Goal: Task Accomplishment & Management: Manage account settings

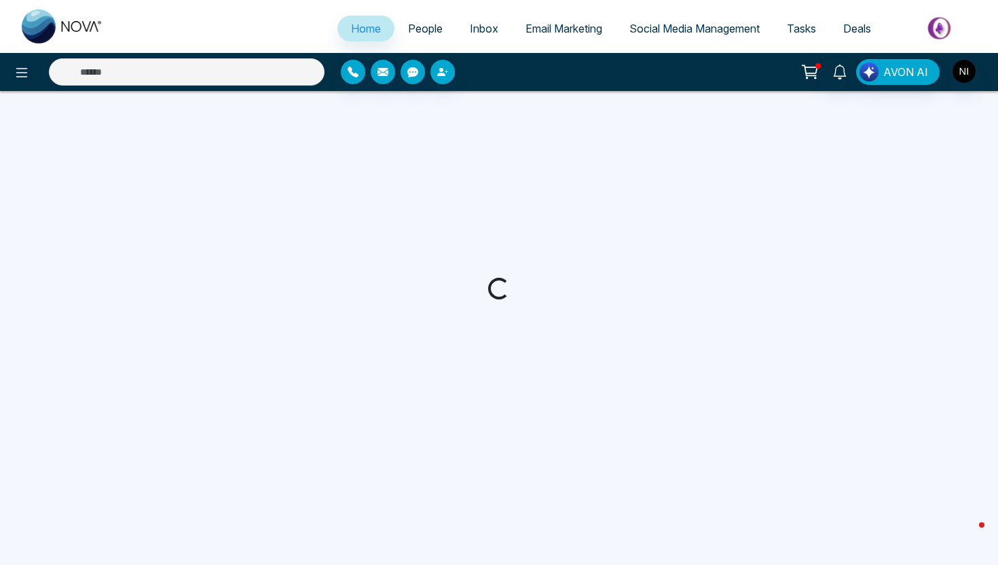
select select "*"
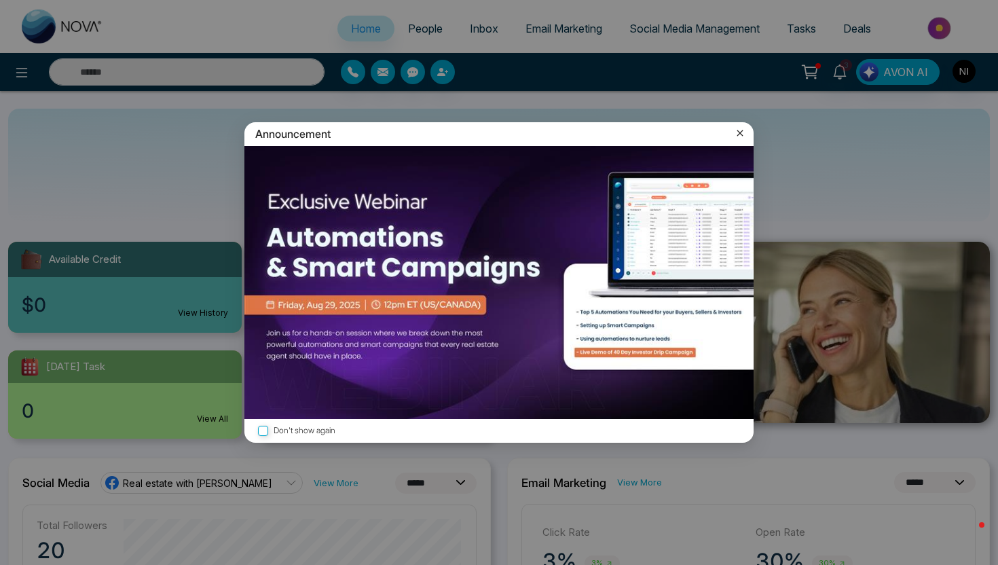
click at [740, 130] on icon at bounding box center [740, 133] width 14 height 14
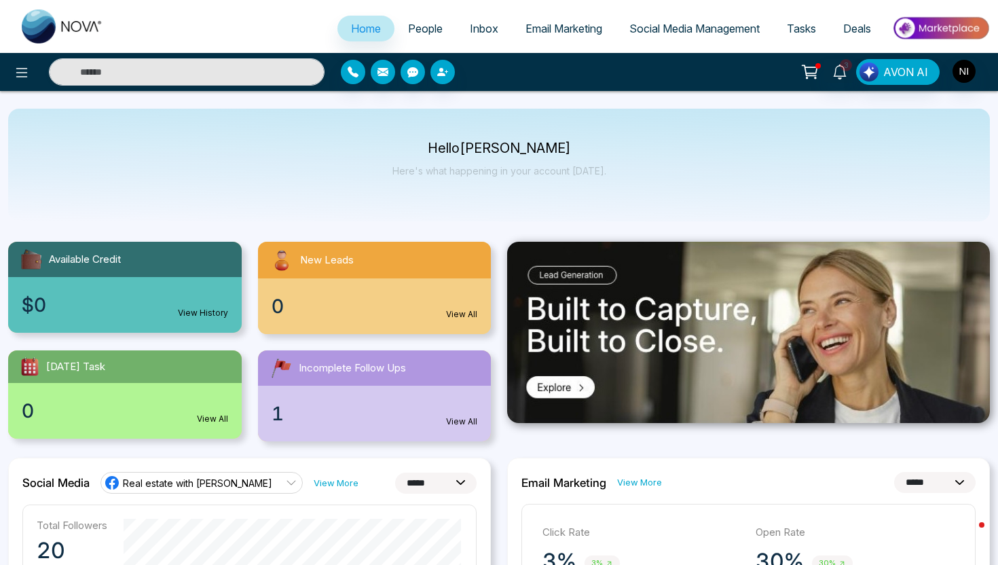
click at [419, 18] on link "People" at bounding box center [425, 29] width 62 height 26
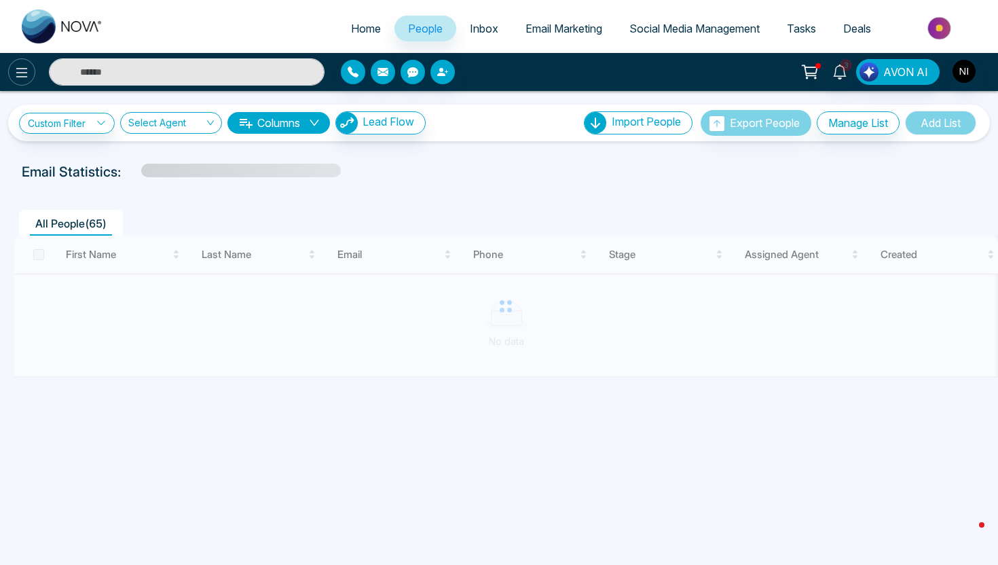
click at [12, 71] on button at bounding box center [21, 71] width 27 height 27
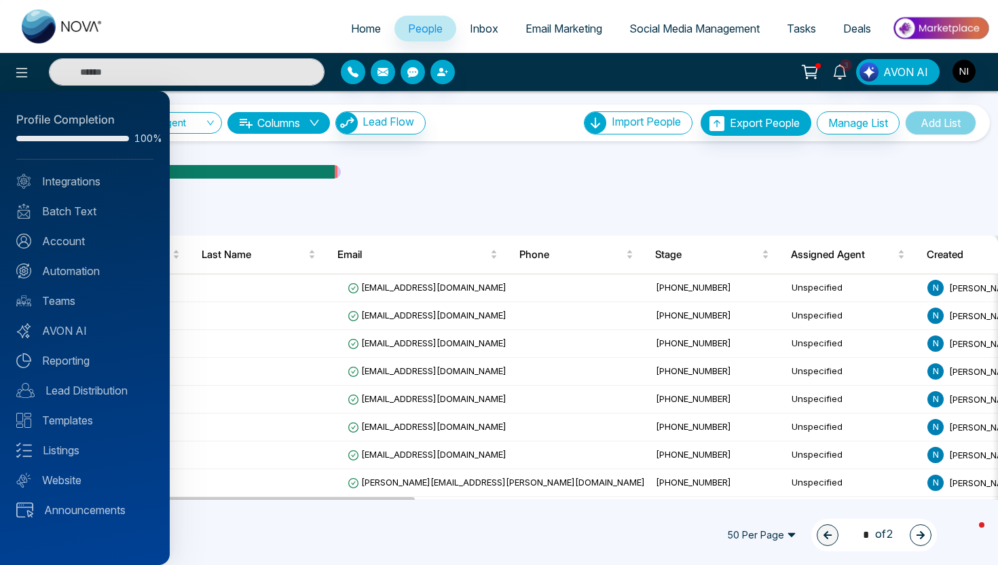
click at [657, 33] on div at bounding box center [499, 282] width 998 height 565
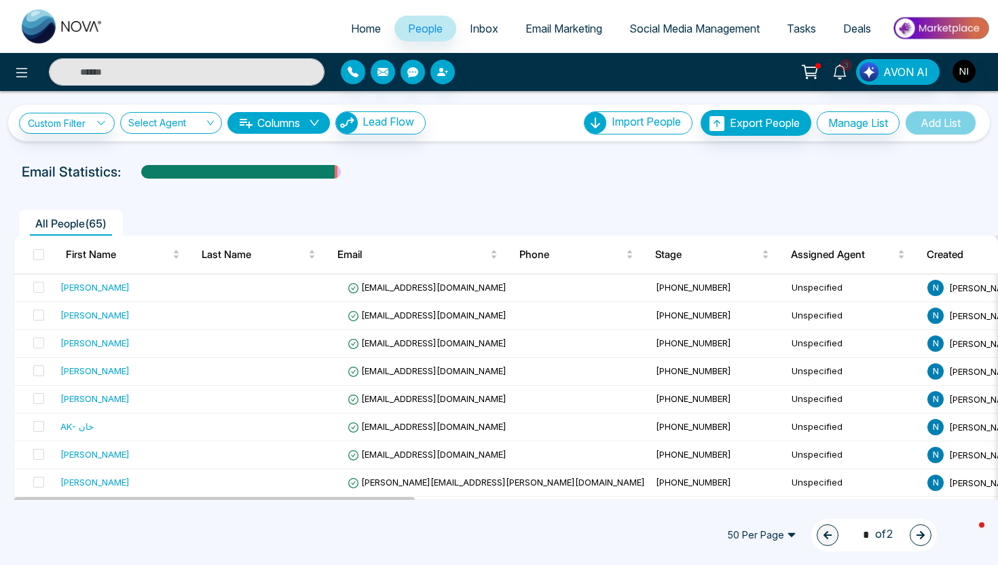
click at [671, 24] on span "Social Media Management" at bounding box center [694, 29] width 130 height 14
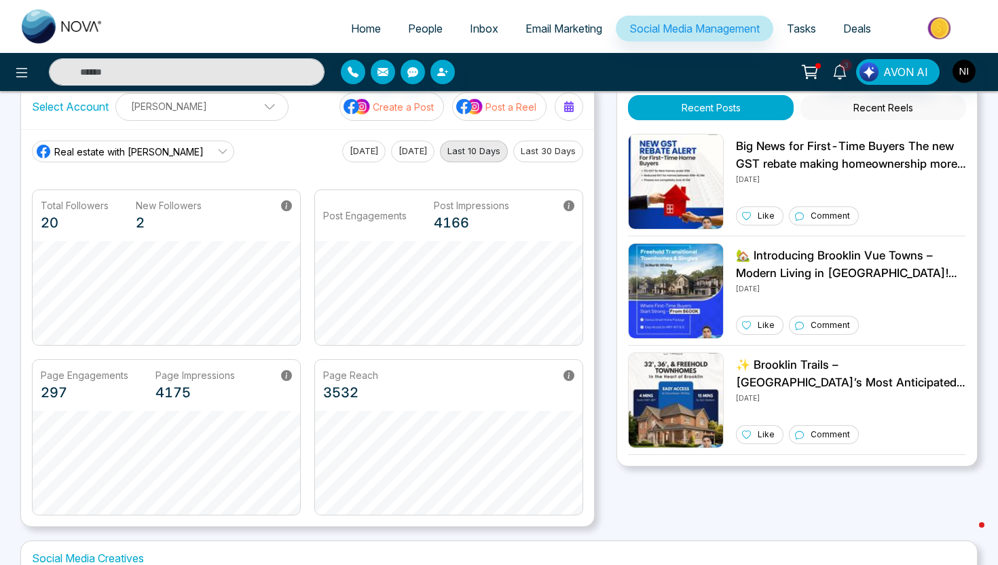
scroll to position [30, 0]
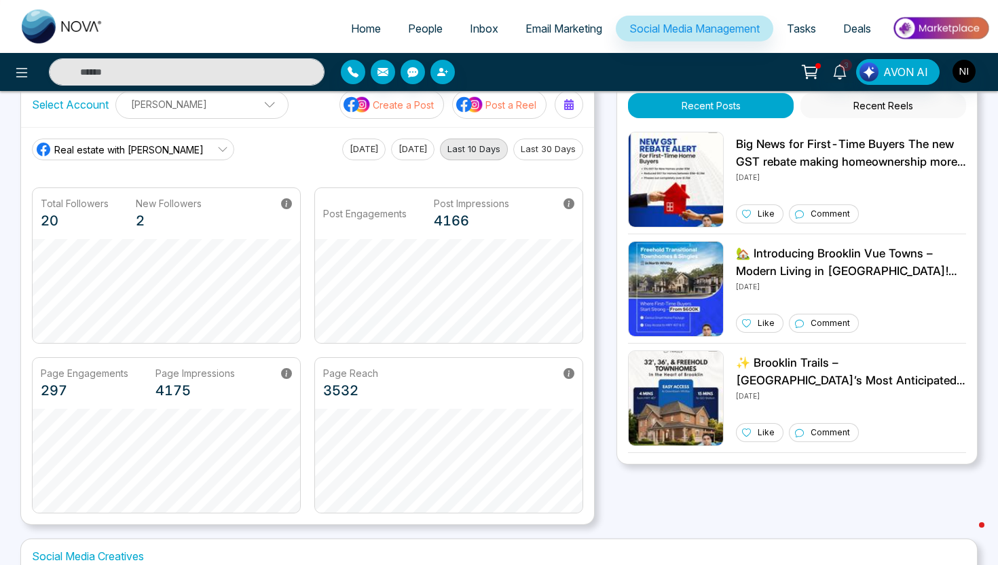
click at [145, 147] on span "Real estate with Naeem" at bounding box center [128, 150] width 149 height 14
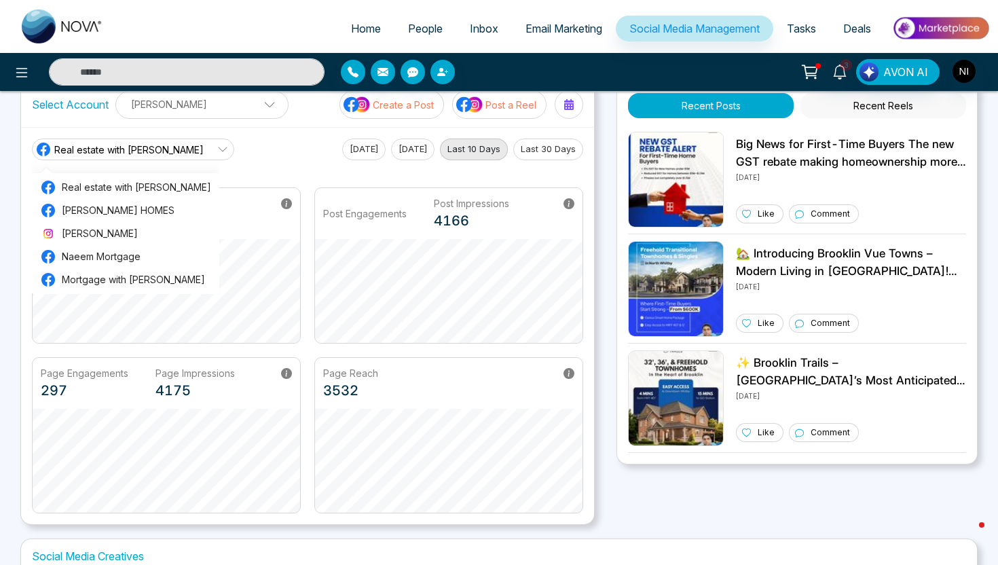
click at [246, 164] on main "Real estate with Naeem Real estate with Naeem NAEEM IQBAL HOMES Naeem Iqbal Nae…" at bounding box center [307, 325] width 551 height 375
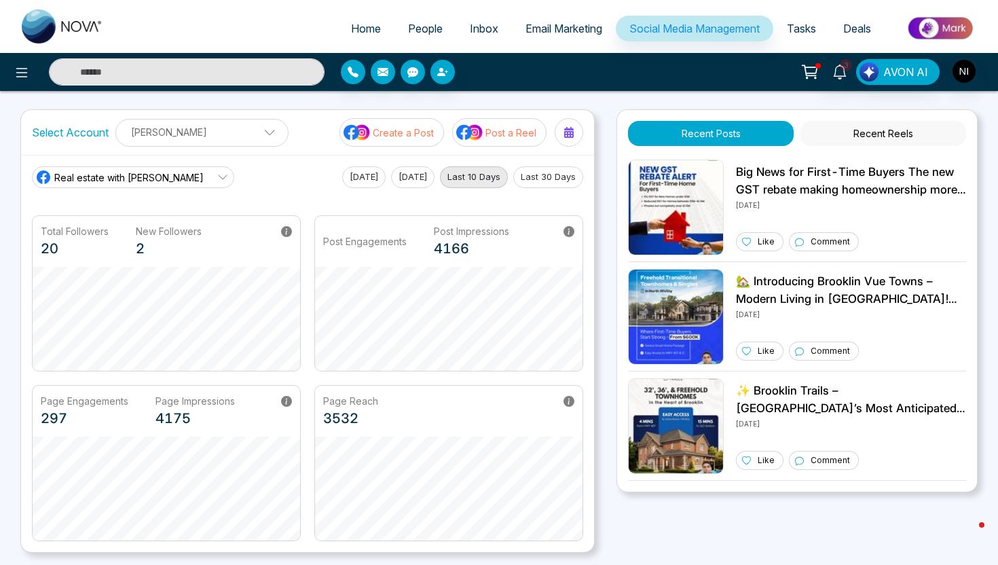
scroll to position [0, 0]
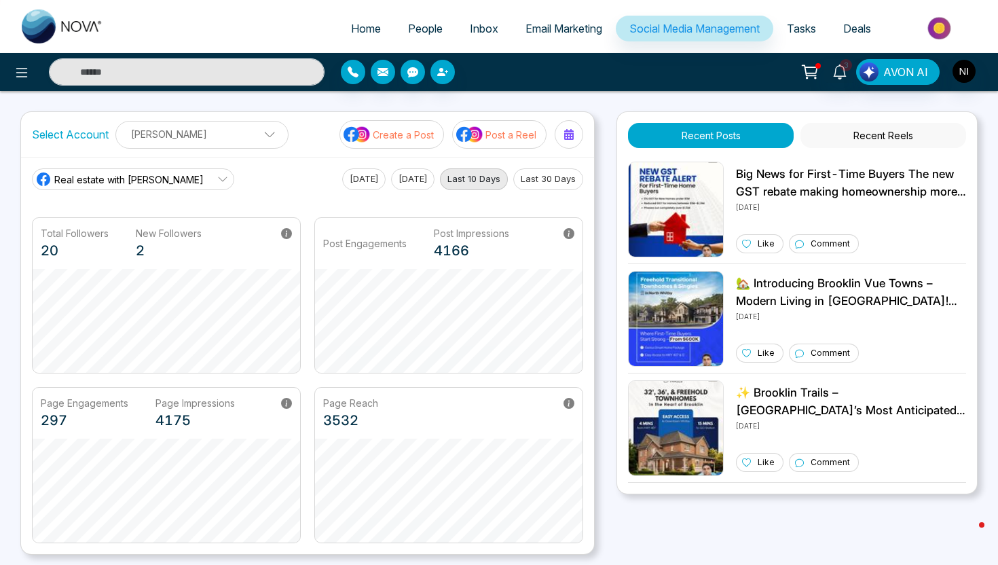
click at [171, 183] on link "Real estate with Naeem" at bounding box center [133, 179] width 202 height 22
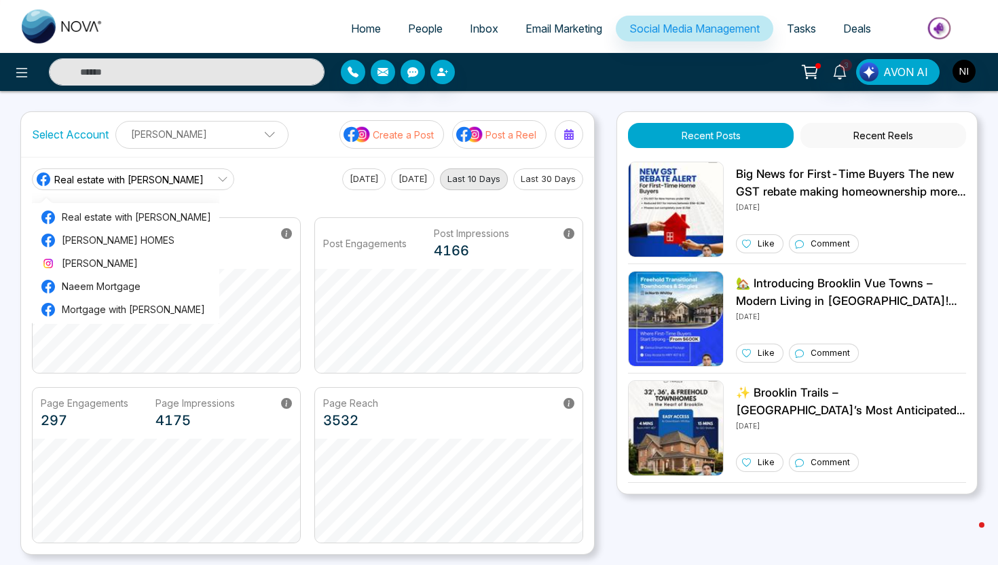
click at [250, 175] on div "Real estate with Naeem Real estate with Naeem NAEEM IQBAL HOMES Naeem Iqbal Nae…" at bounding box center [307, 179] width 551 height 22
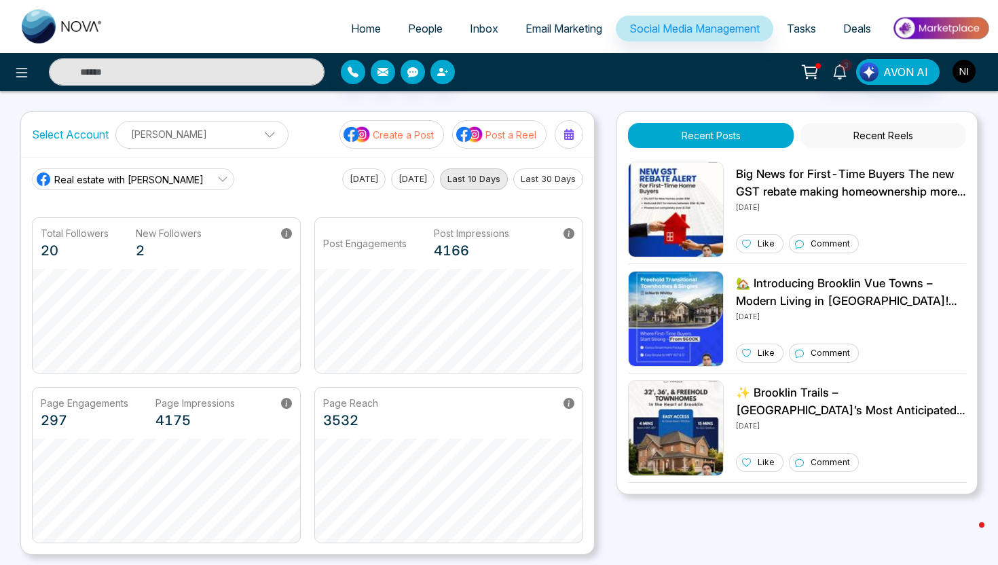
click at [968, 75] on img "button" at bounding box center [963, 71] width 23 height 23
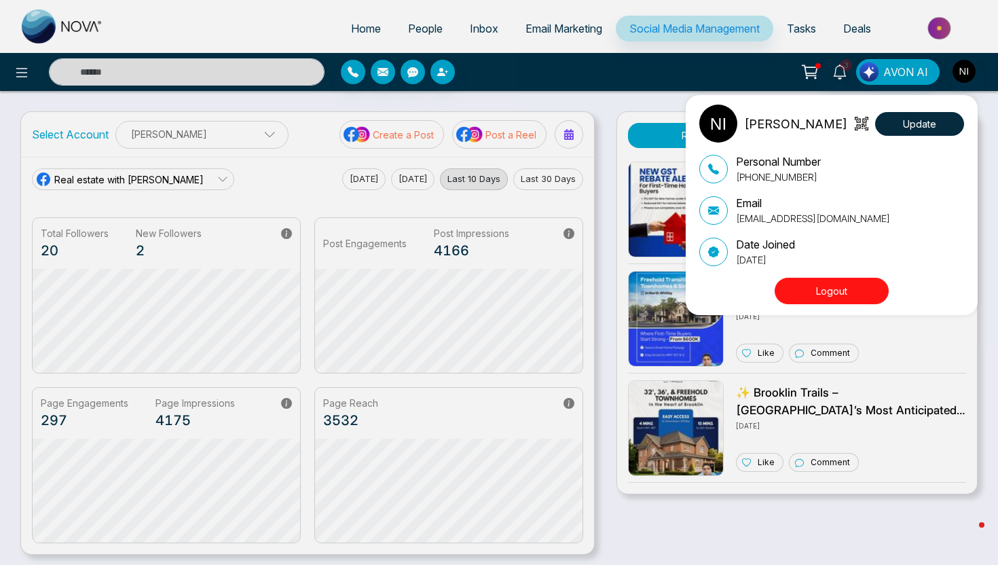
click at [816, 288] on button "Logout" at bounding box center [831, 291] width 114 height 26
